Goal: Task Accomplishment & Management: Manage account settings

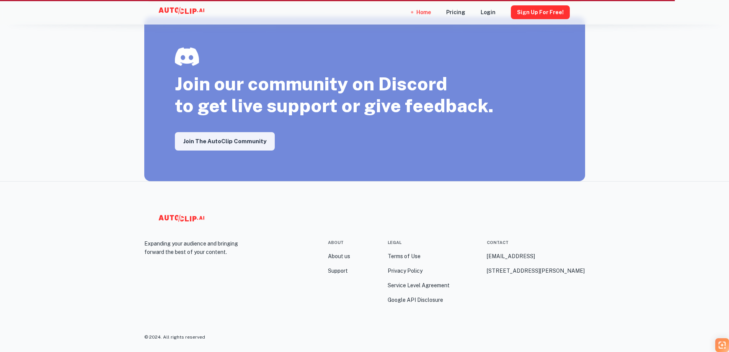
scroll to position [1333, 0]
